Goal: Use online tool/utility: Utilize a website feature to perform a specific function

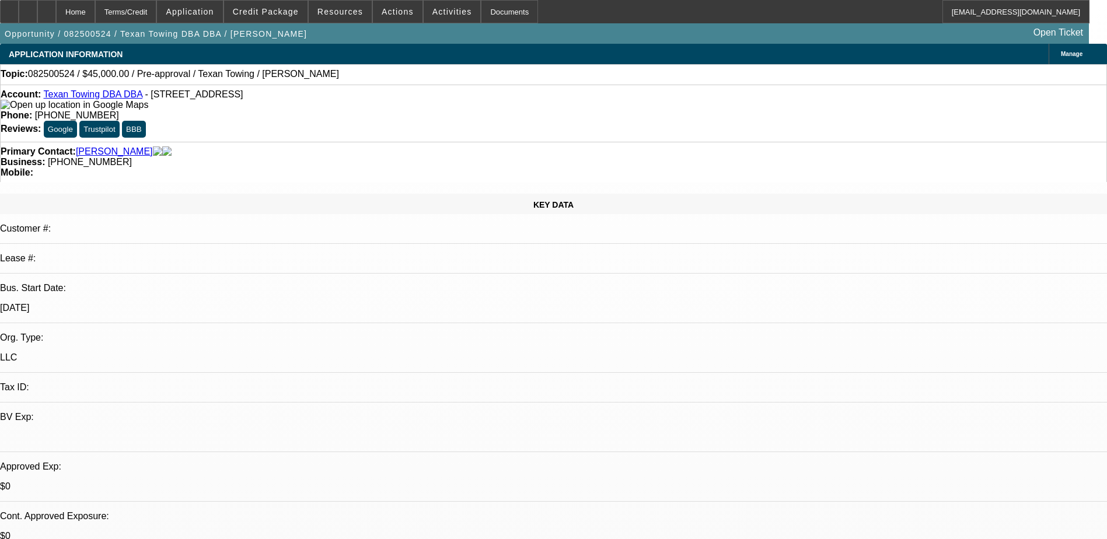
select select "0"
select select "2"
select select "0.1"
select select "4"
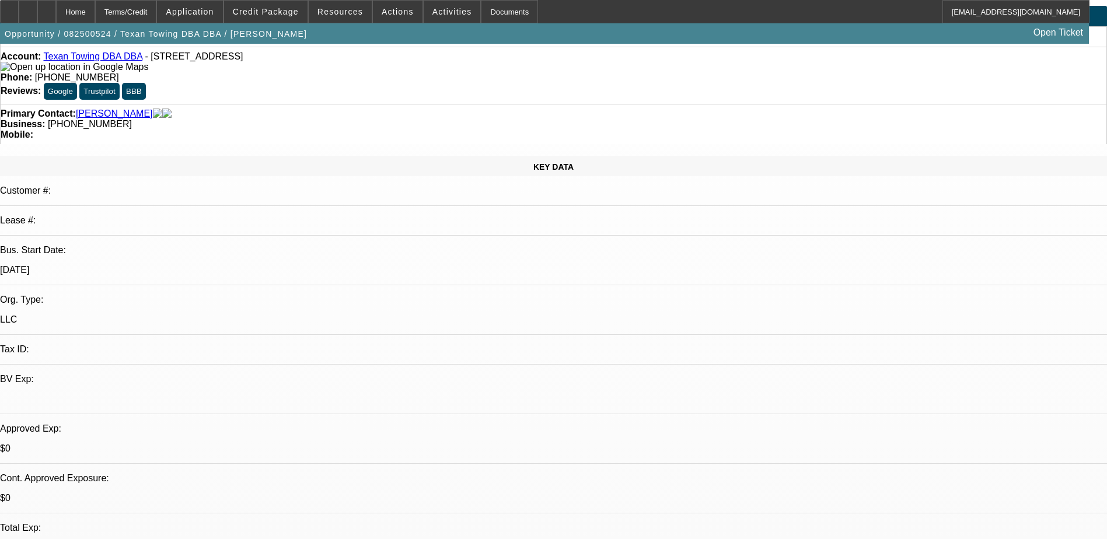
scroll to position [58, 0]
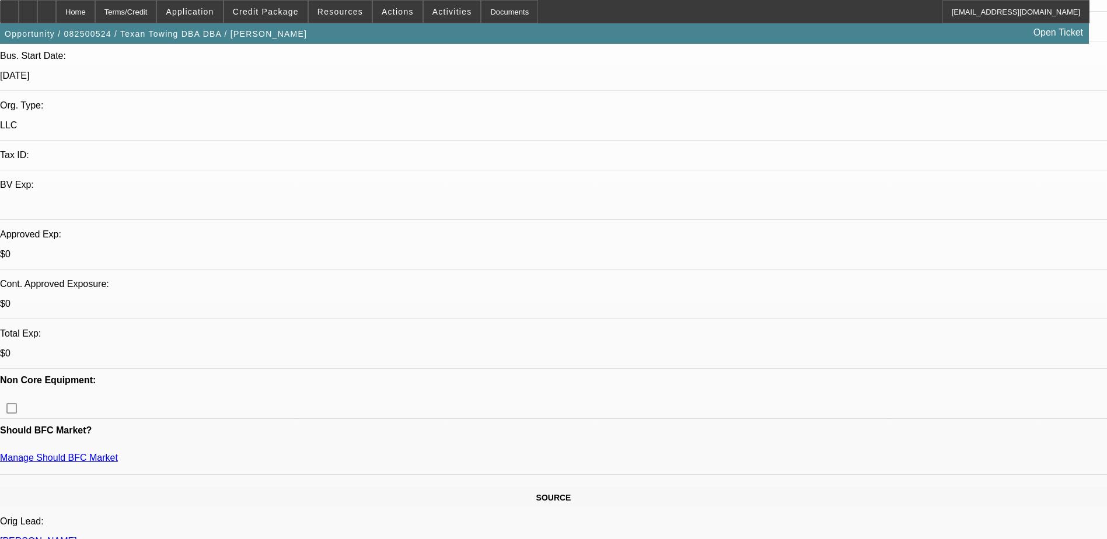
scroll to position [233, 0]
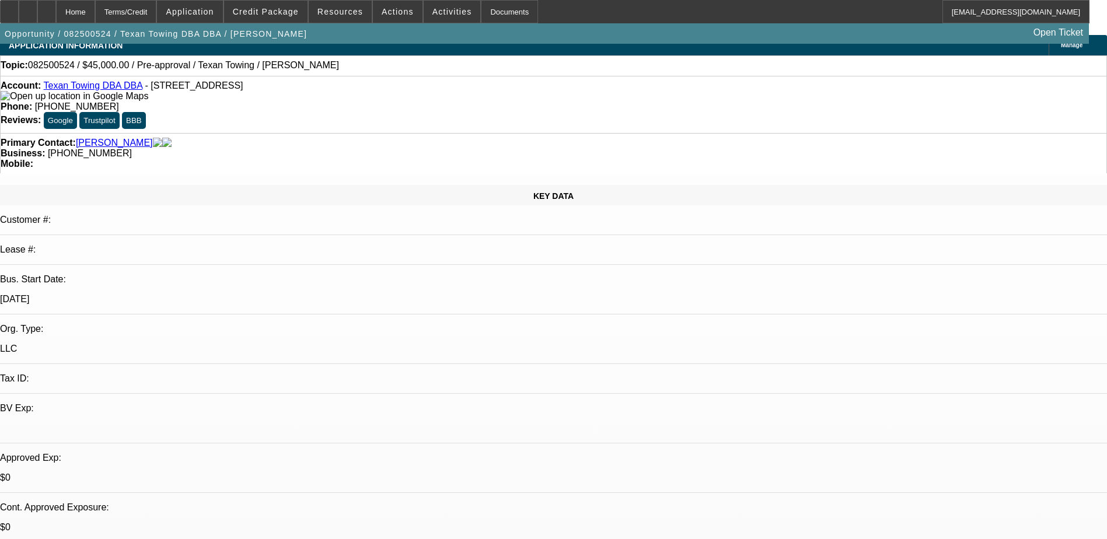
scroll to position [0, 0]
